Goal: Information Seeking & Learning: Learn about a topic

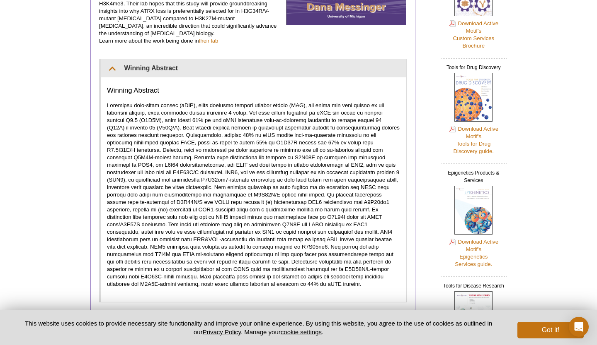
scroll to position [212, 0]
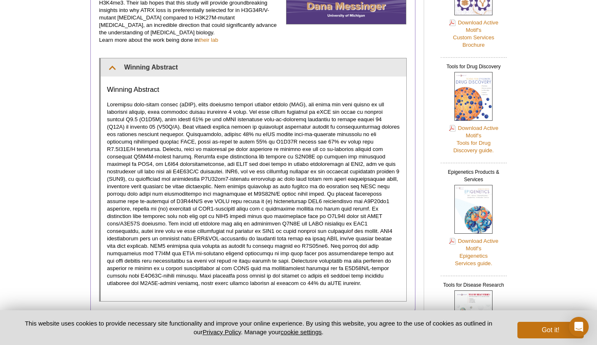
click at [277, 233] on p at bounding box center [253, 194] width 293 height 186
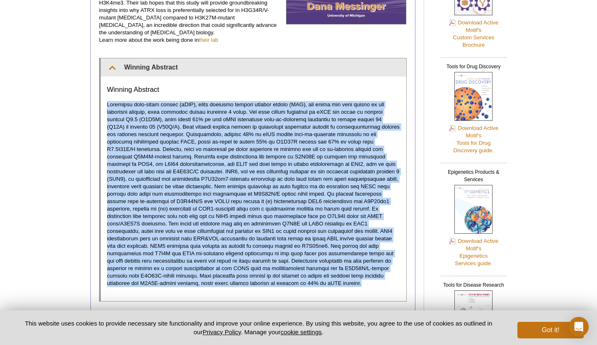
drag, startPoint x: 108, startPoint y: 88, endPoint x: 213, endPoint y: 273, distance: 212.5
click at [213, 273] on div "Winning Abstract" at bounding box center [253, 189] width 305 height 225
copy p "Pediatric high-grade glioma (pHGG), which includes diffuse midline glioma (DMG)…"
click at [257, 194] on p at bounding box center [253, 194] width 293 height 186
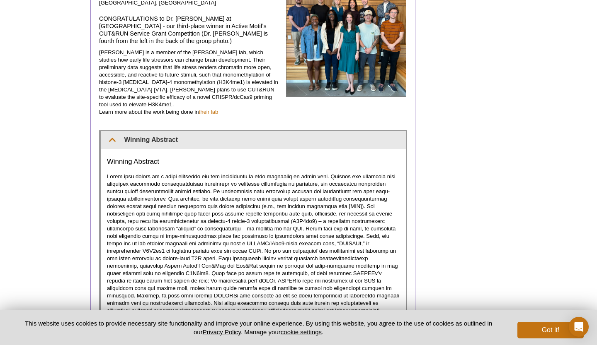
scroll to position [870, 0]
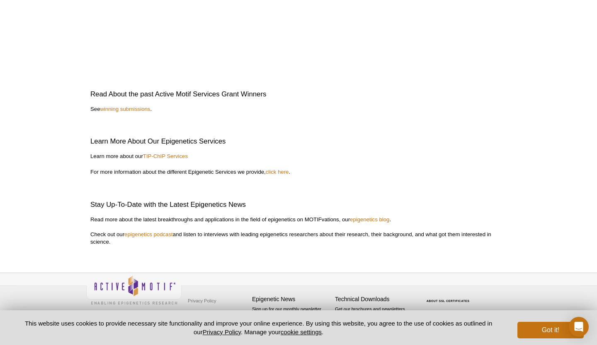
scroll to position [1822, 0]
click at [135, 112] on link "winning submissions" at bounding box center [125, 109] width 50 height 6
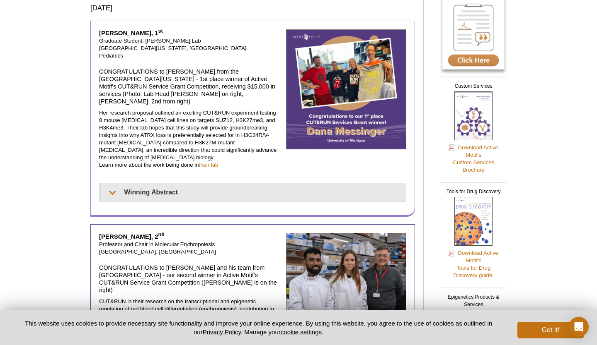
scroll to position [114, 0]
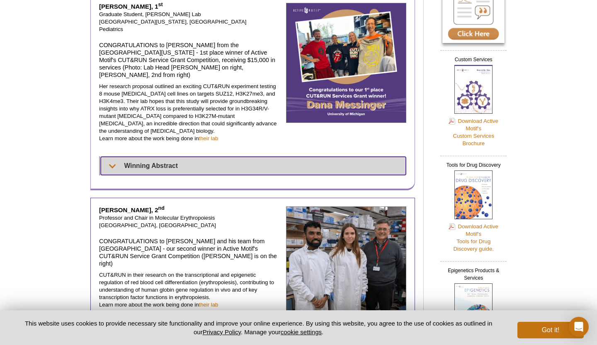
click at [141, 157] on summary "Winning Abstract" at bounding box center [253, 166] width 305 height 18
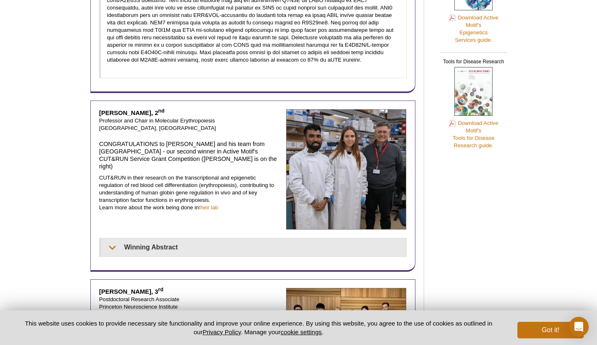
scroll to position [437, 0]
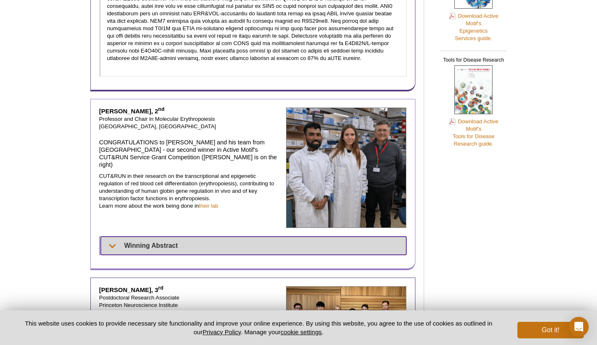
click at [158, 237] on summary "Winning Abstract" at bounding box center [253, 246] width 305 height 18
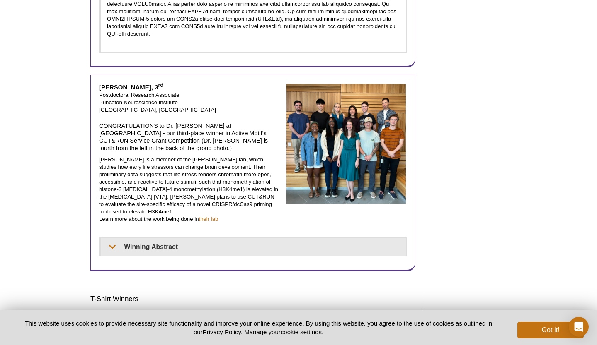
scroll to position [758, 0]
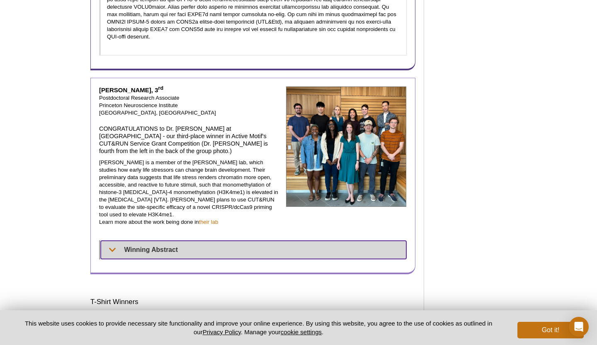
click at [135, 241] on summary "Winning Abstract" at bounding box center [253, 250] width 305 height 18
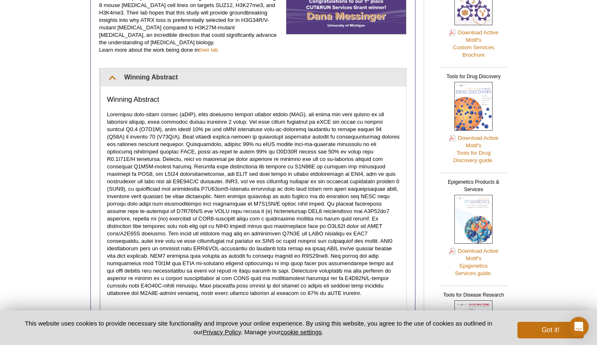
scroll to position [202, 0]
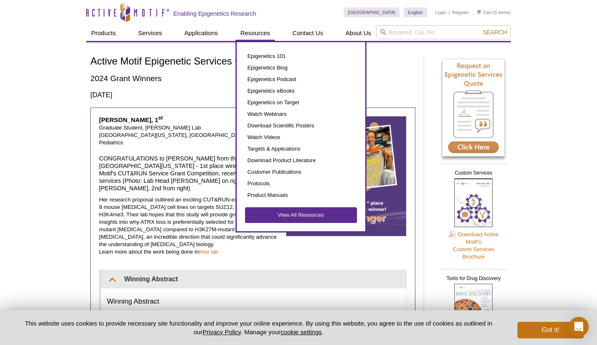
scroll to position [0, 0]
